Goal: Task Accomplishment & Management: Use online tool/utility

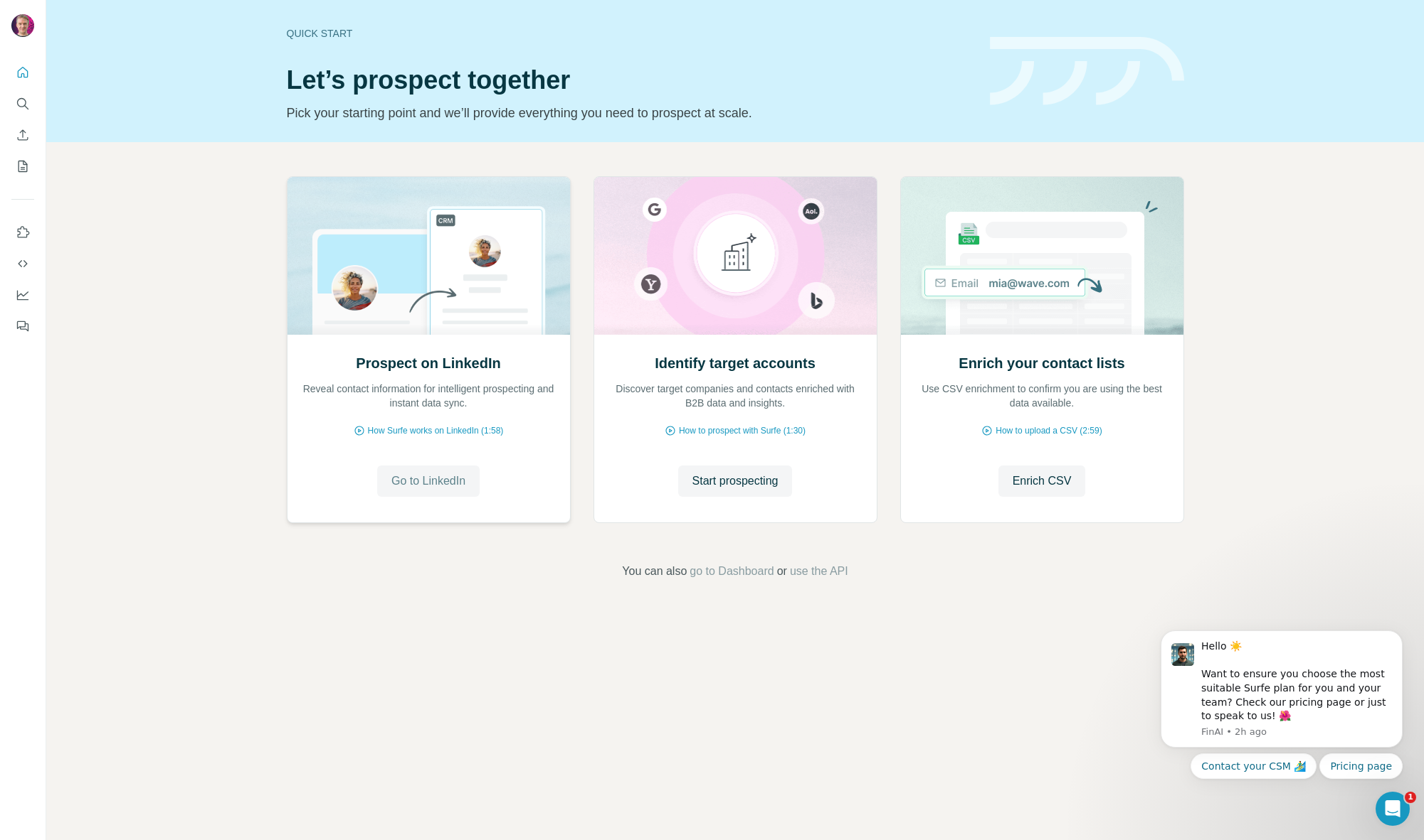
click at [466, 473] on span "Go to LinkedIn" at bounding box center [428, 482] width 74 height 17
click at [1323, 410] on div "Prospect on LinkedIn Reveal contact information for intelligent prospecting and…" at bounding box center [735, 378] width 1378 height 472
click at [20, 234] on icon "Use Surfe on LinkedIn" at bounding box center [22, 232] width 14 height 14
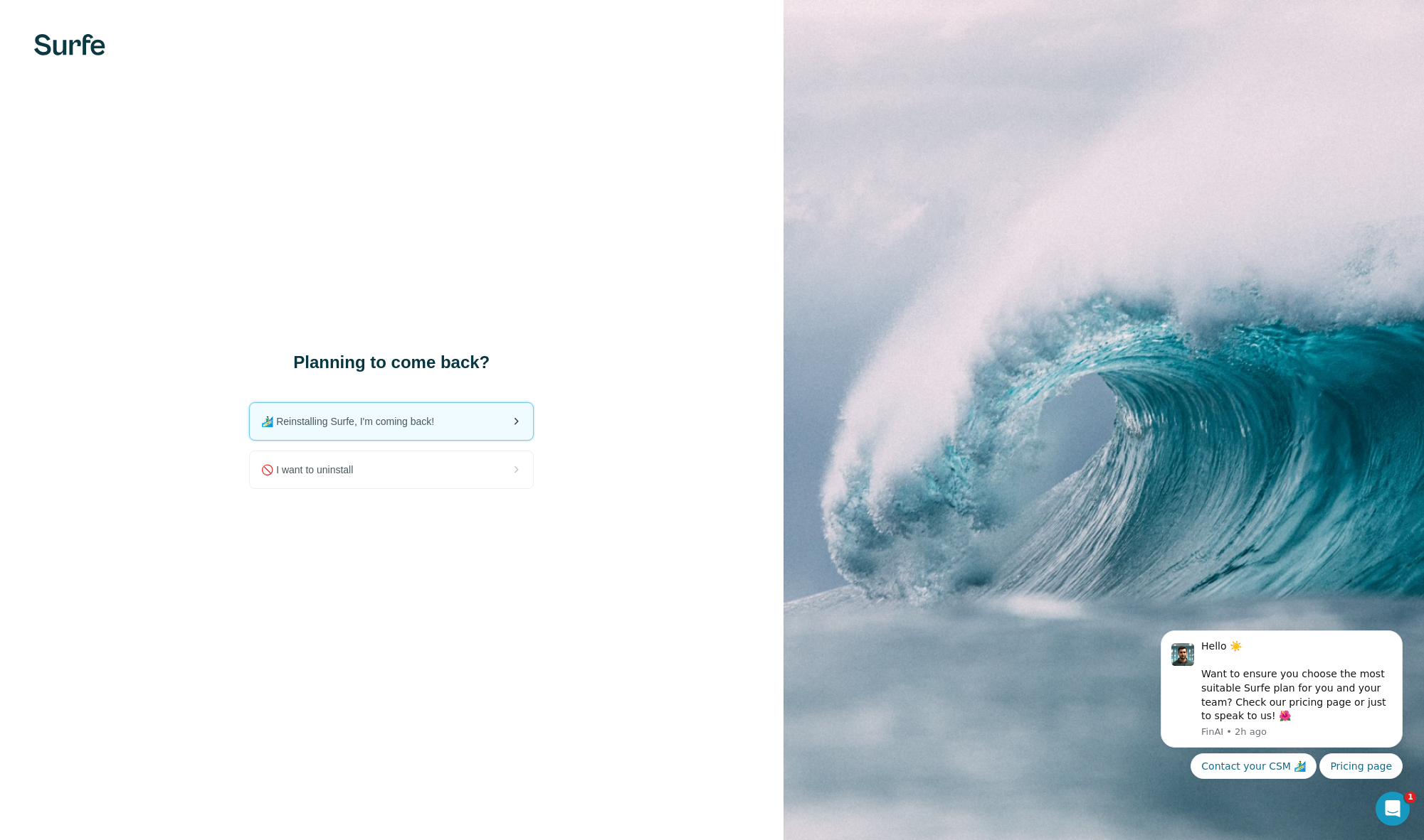
click at [392, 422] on span "🏄🏻‍♂️ Reinstalling Surfe, I'm coming back!" at bounding box center [353, 421] width 185 height 14
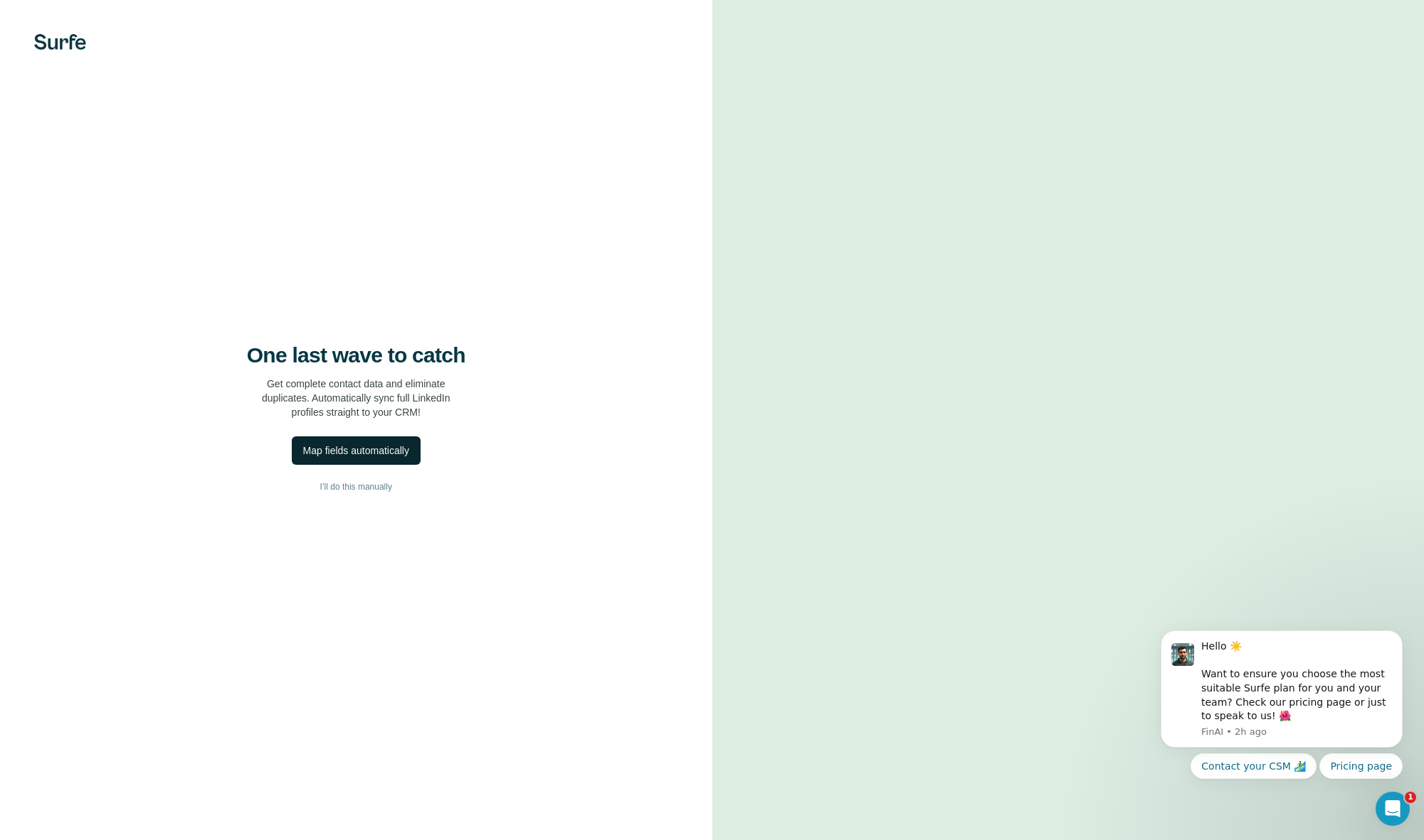
click at [351, 443] on button "Map fields automatically" at bounding box center [356, 450] width 128 height 28
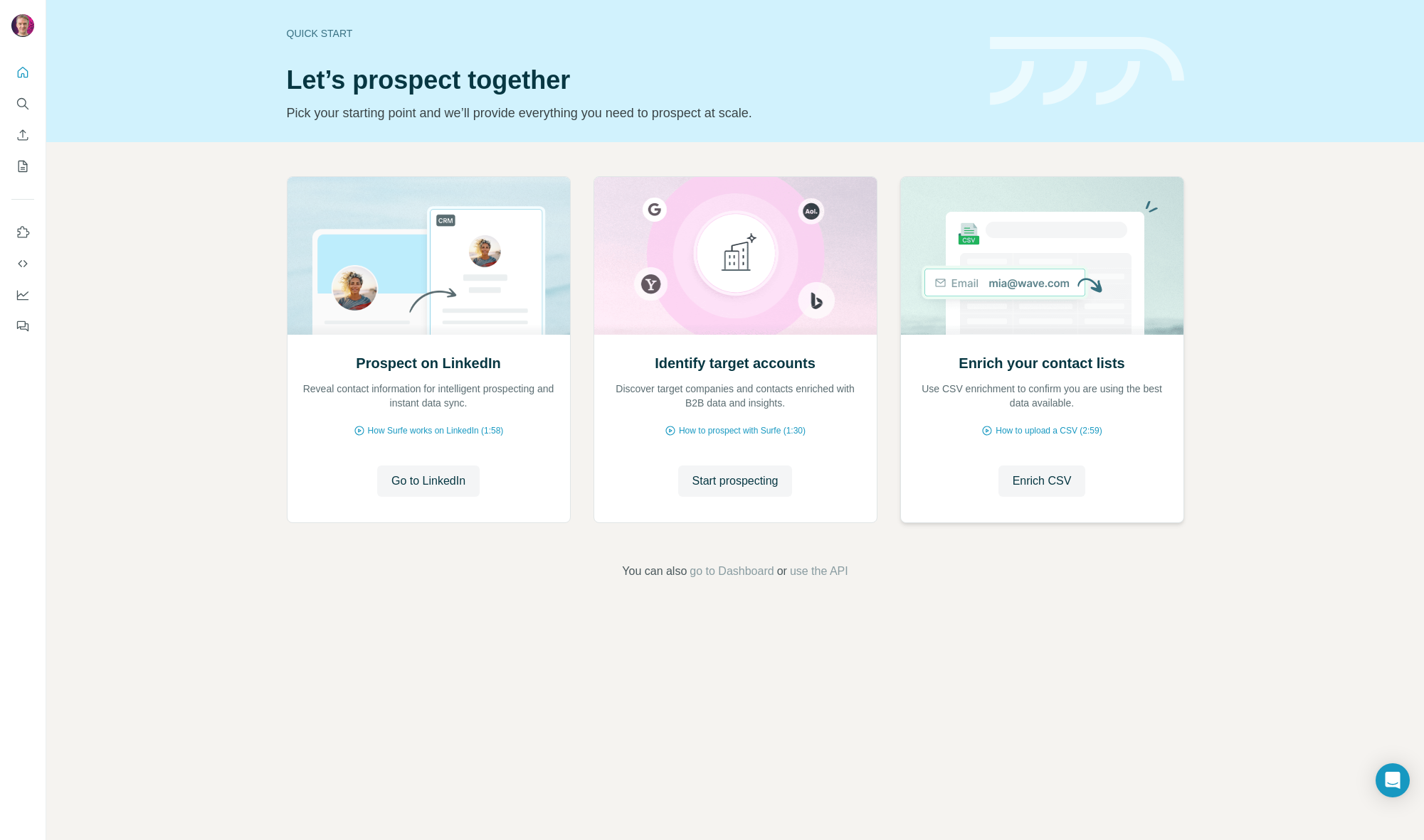
click at [1111, 418] on div "Enrich your contact lists Use CSV enrichment to confirm you are using the best …" at bounding box center [1041, 428] width 282 height 189
